Goal: Check status: Check status

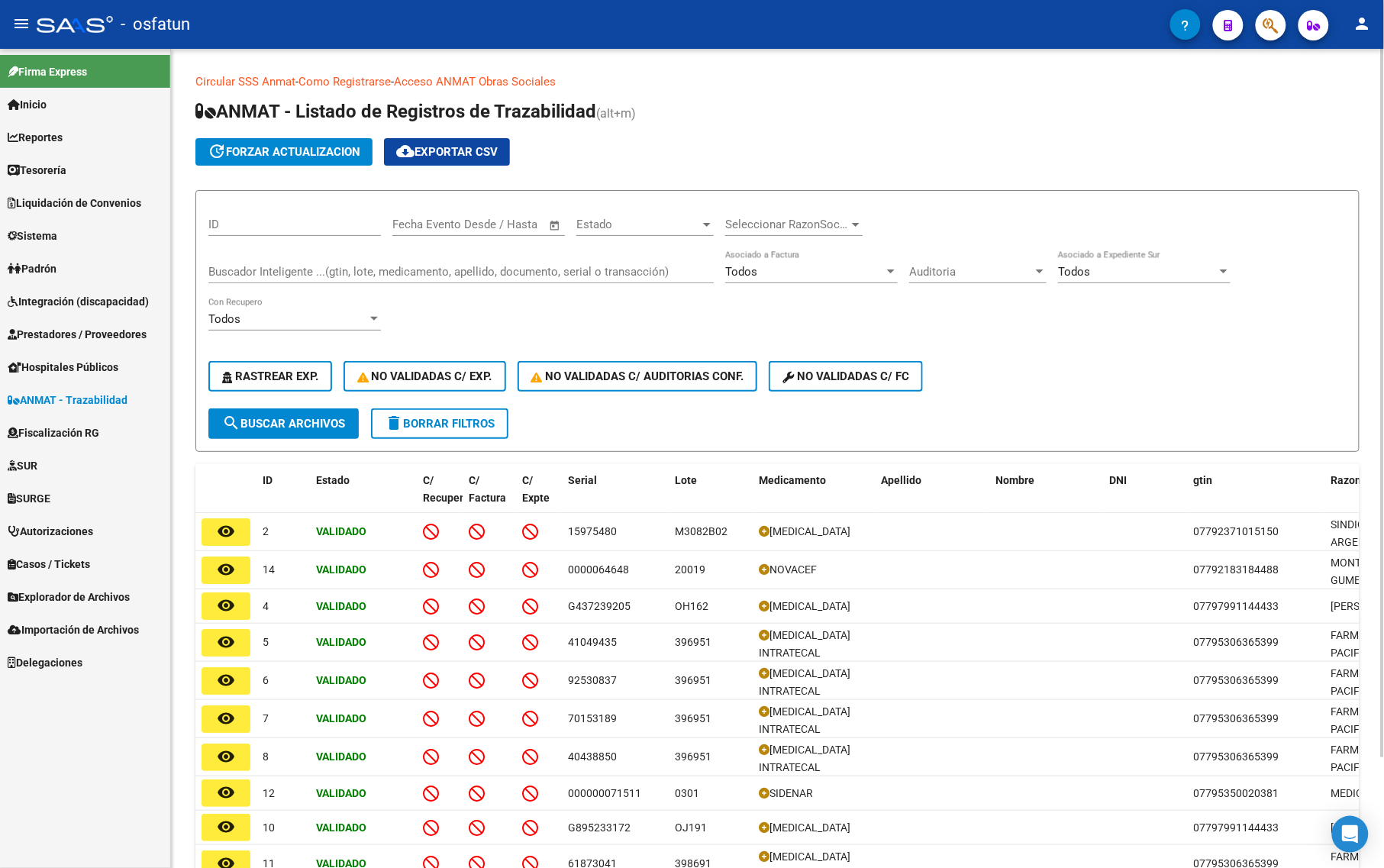
click at [322, 260] on div "Buscador Inteligente ...(gtin, lote, medicamento, apellido, documento, serial o…" at bounding box center [461, 267] width 506 height 33
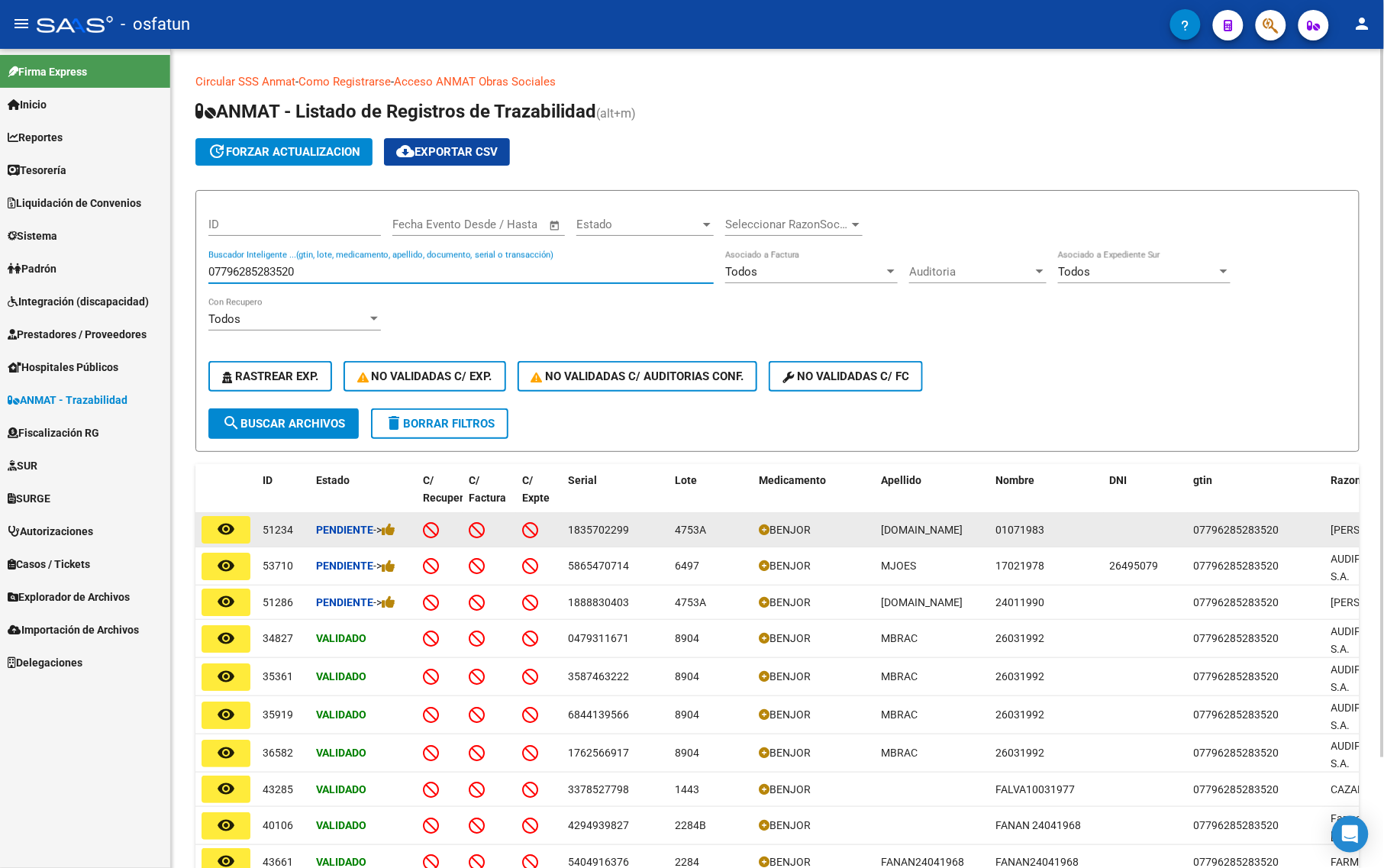
type input "07796285283520"
click at [227, 525] on mat-icon "remove_red_eye" at bounding box center [226, 529] width 18 height 18
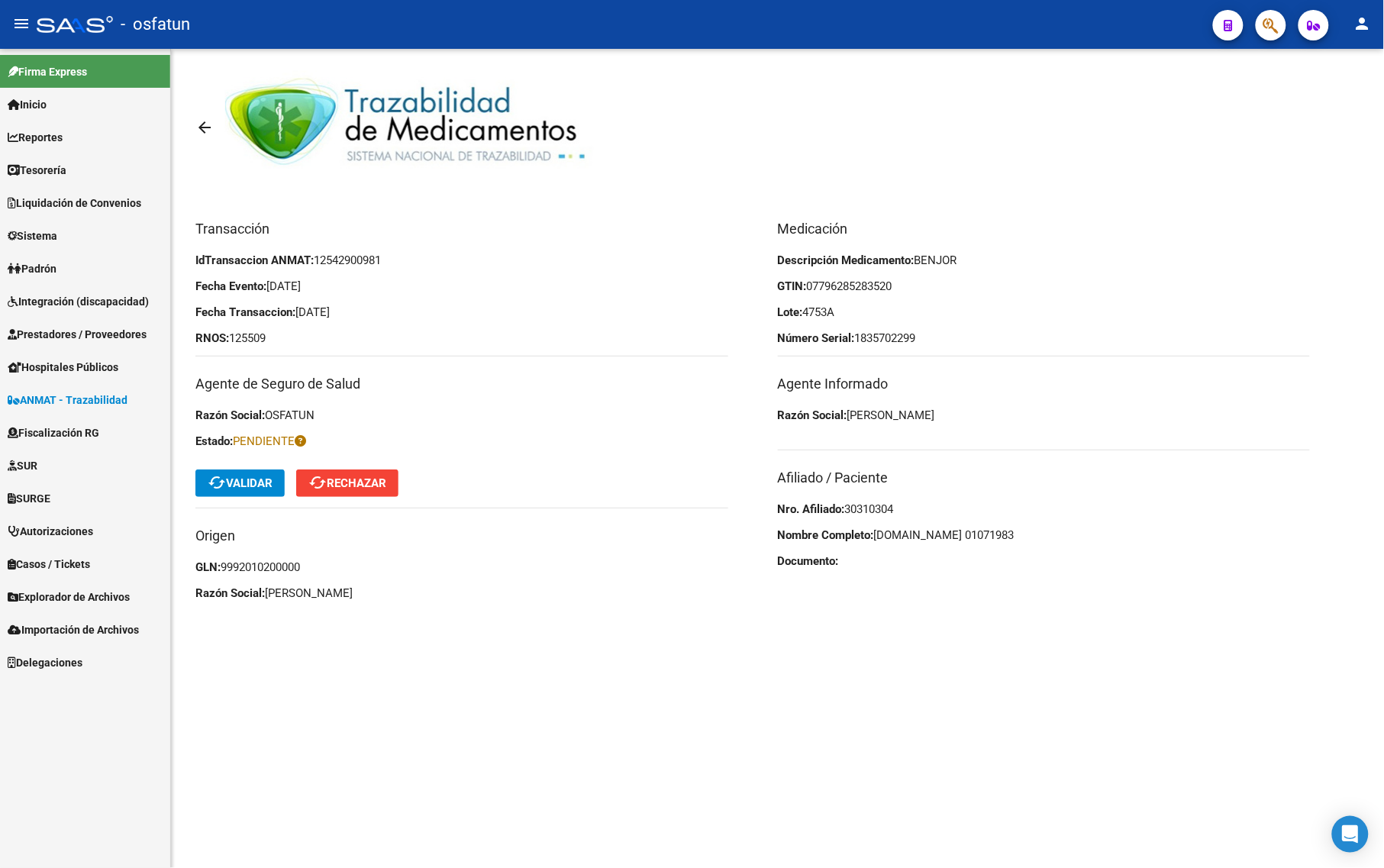
click at [246, 485] on span "cached Validar" at bounding box center [240, 483] width 65 height 14
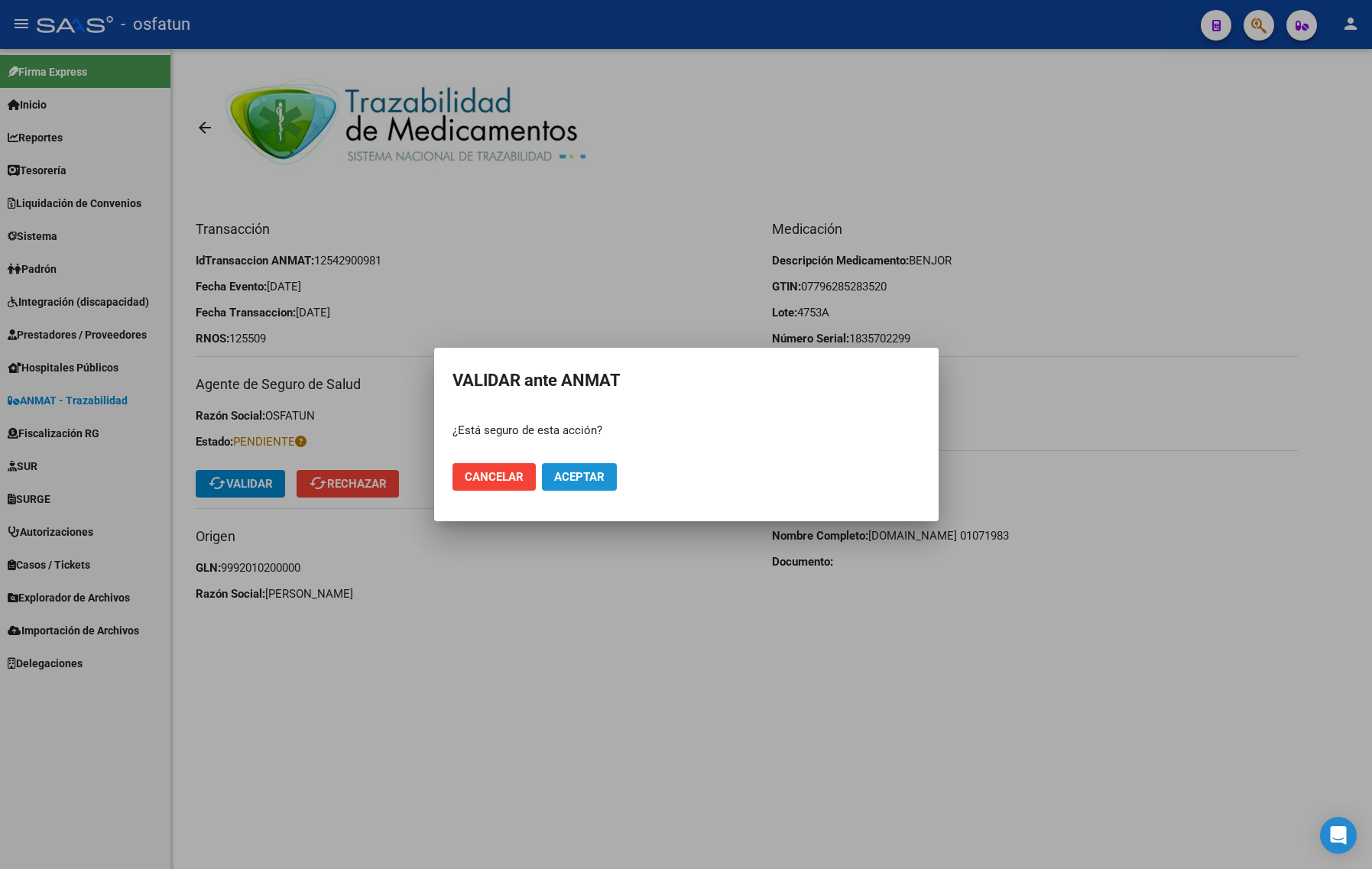
click at [578, 475] on span "Aceptar" at bounding box center [578, 476] width 50 height 14
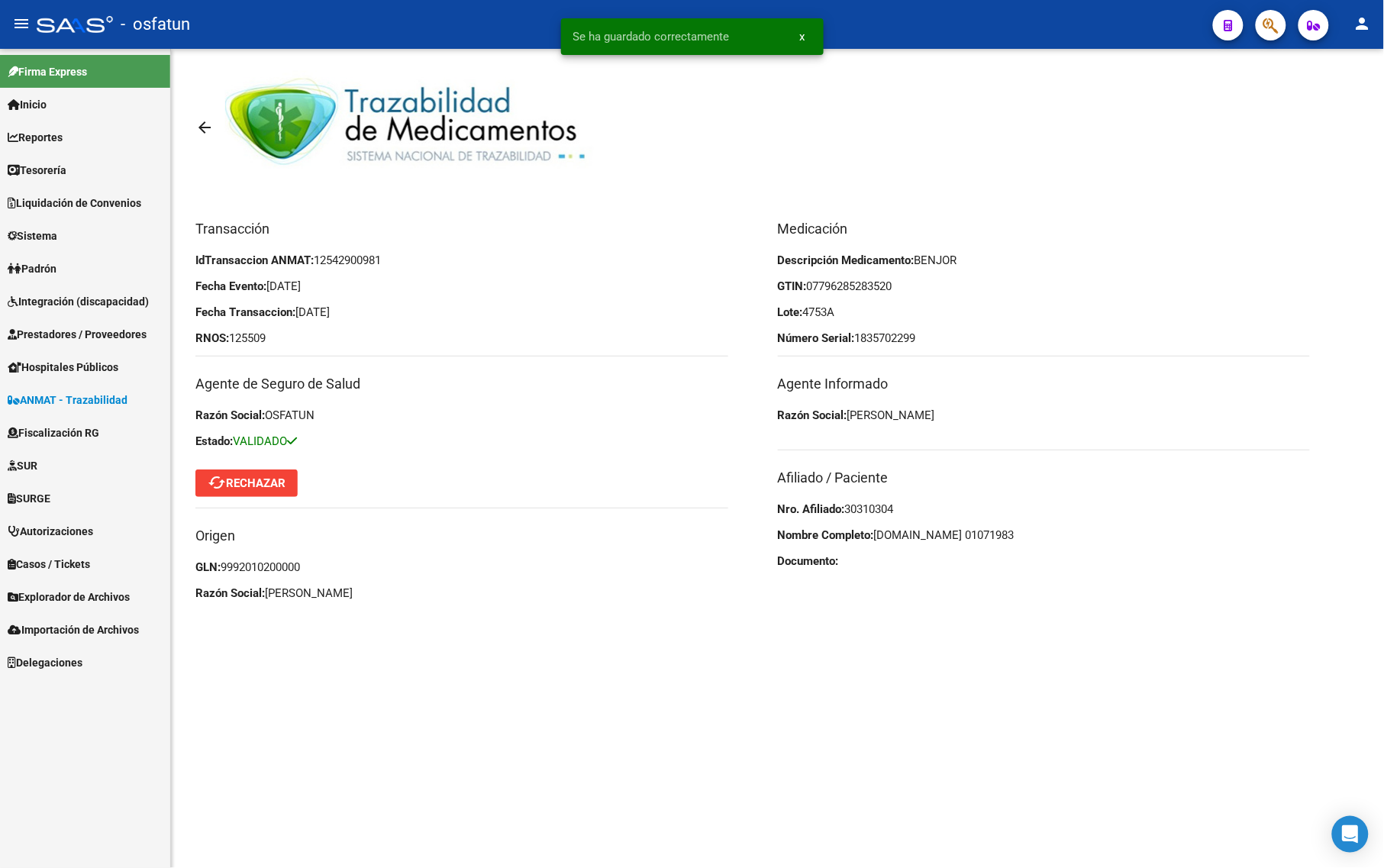
click at [205, 125] on mat-icon "arrow_back" at bounding box center [204, 128] width 18 height 18
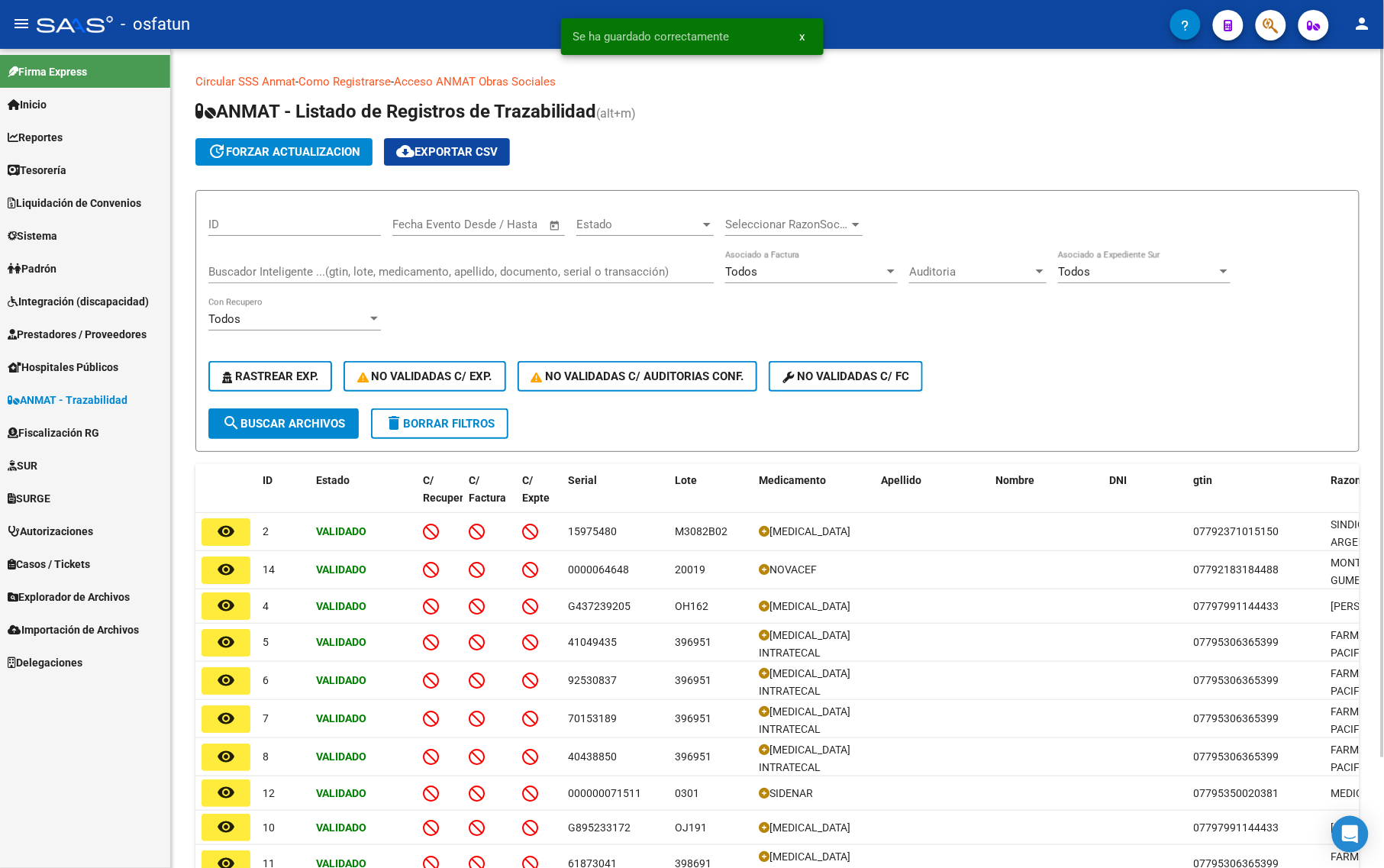
click at [313, 272] on input "Buscador Inteligente ...(gtin, lote, medicamento, apellido, documento, serial o…" at bounding box center [461, 271] width 506 height 14
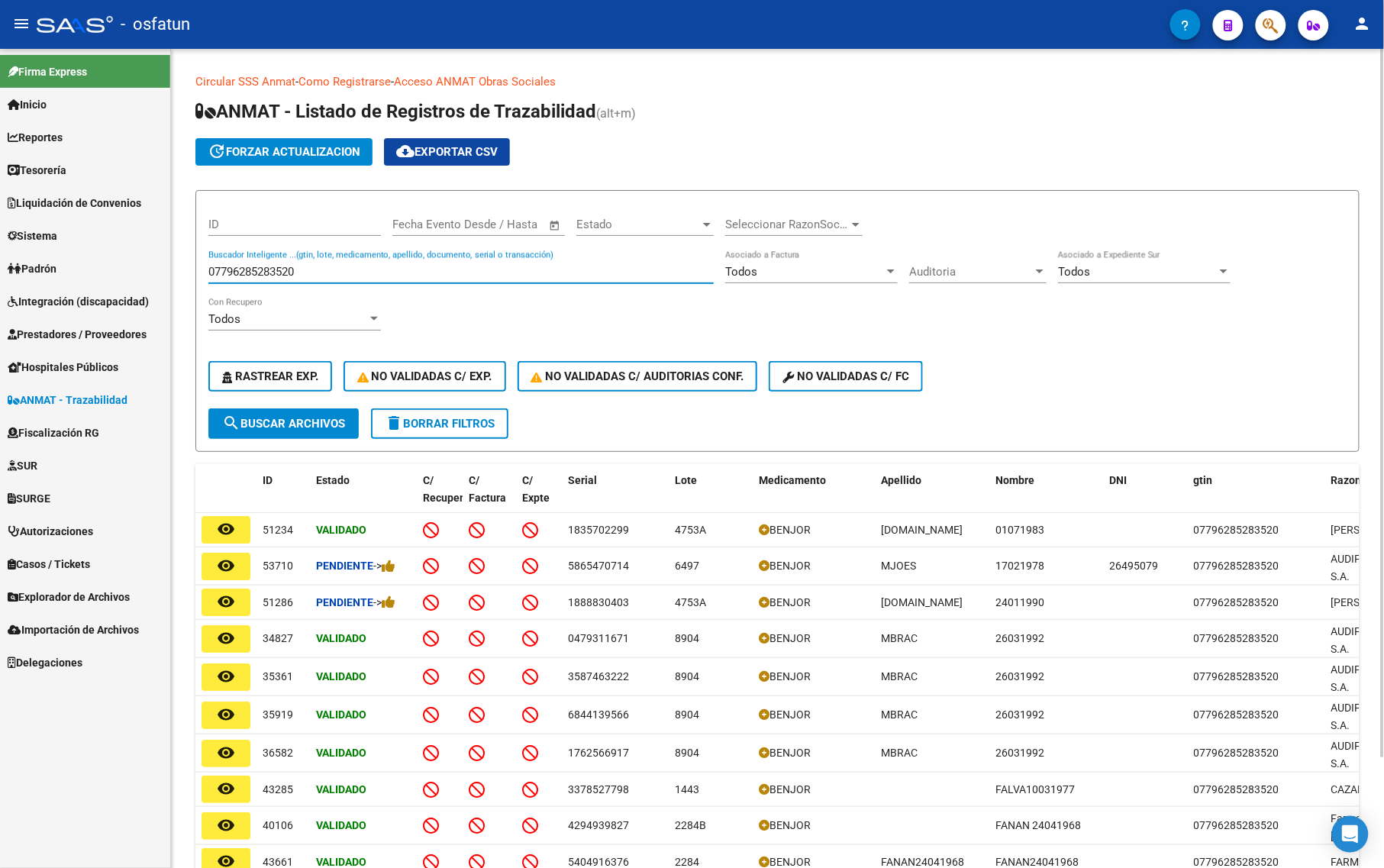
click at [410, 275] on input "07796285283520" at bounding box center [461, 271] width 506 height 14
drag, startPoint x: 410, startPoint y: 275, endPoint x: 106, endPoint y: 270, distance: 304.0
click at [106, 270] on mat-sidenav-container "Firma Express Inicio Calendario SSS Instructivos Contacto OS Reportes Tablero d…" at bounding box center [692, 458] width 1384 height 819
click at [106, 270] on link "Padrón" at bounding box center [85, 268] width 170 height 33
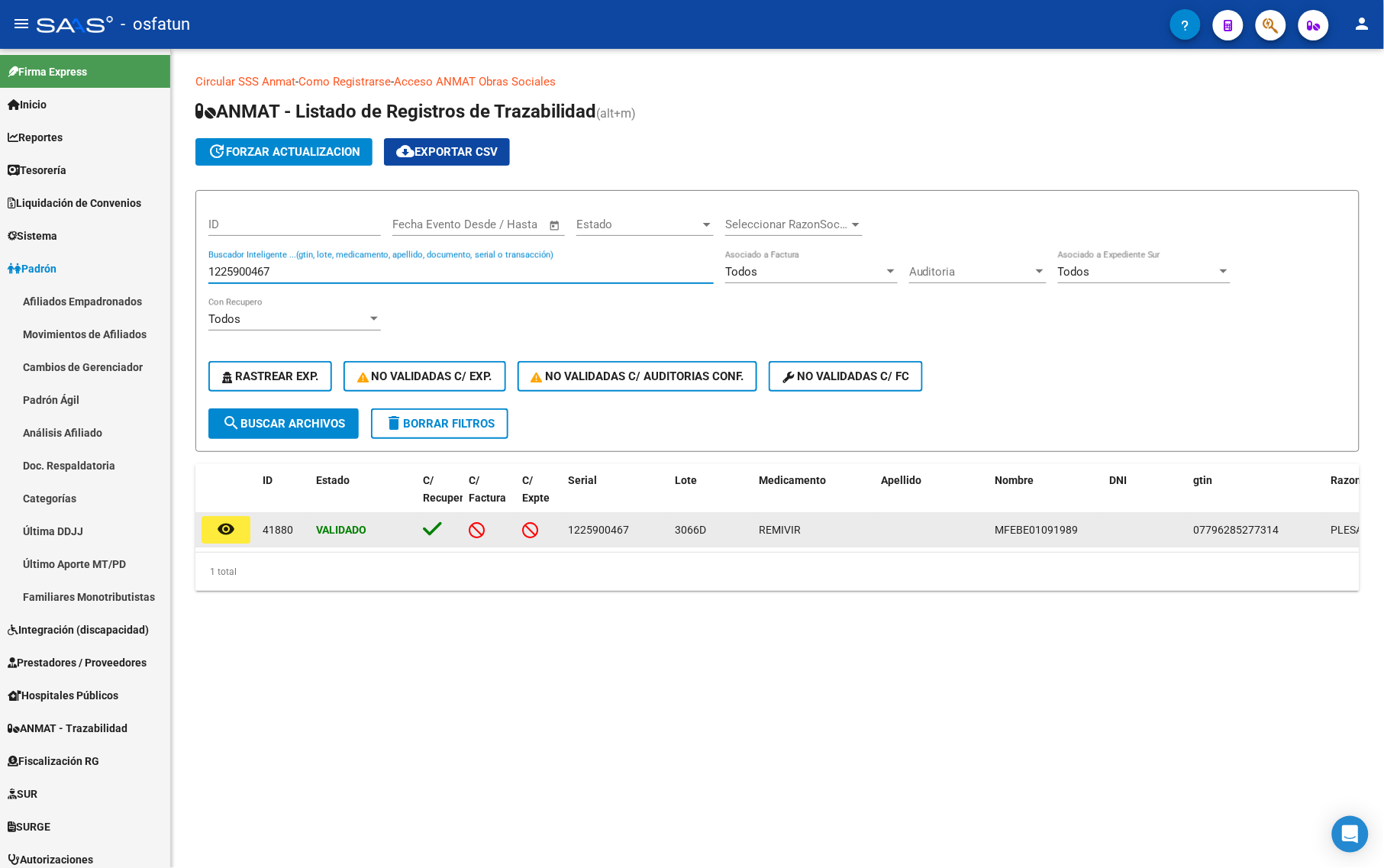
type input "1225900467"
click at [231, 524] on mat-icon "remove_red_eye" at bounding box center [226, 529] width 18 height 18
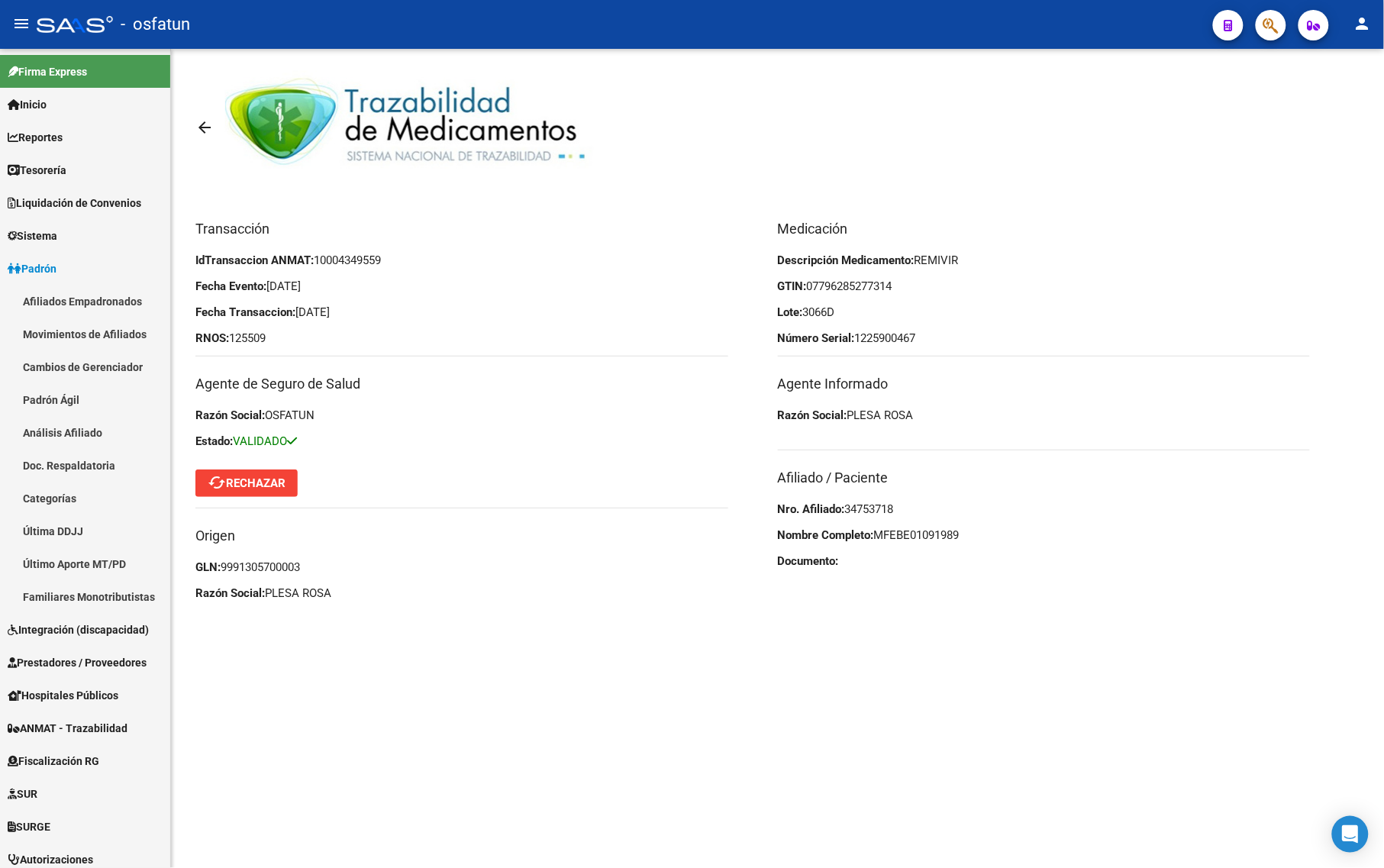
click at [246, 250] on div "Transacción IdTransaccion ANMAT: 10004349559 Fecha Evento: [DATE] Fecha Transac…" at bounding box center [486, 414] width 582 height 393
click at [200, 123] on mat-icon "arrow_back" at bounding box center [204, 128] width 18 height 18
